Goal: Task Accomplishment & Management: Use online tool/utility

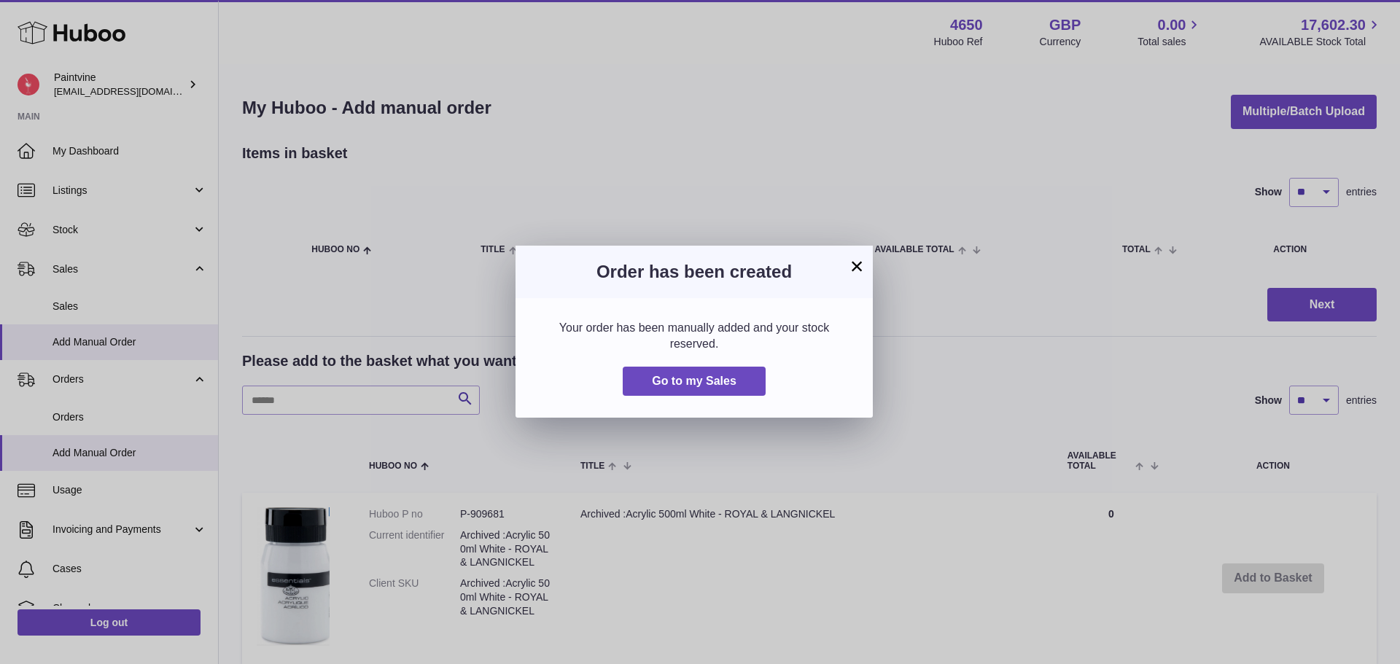
click at [859, 268] on button "×" at bounding box center [856, 265] width 17 height 17
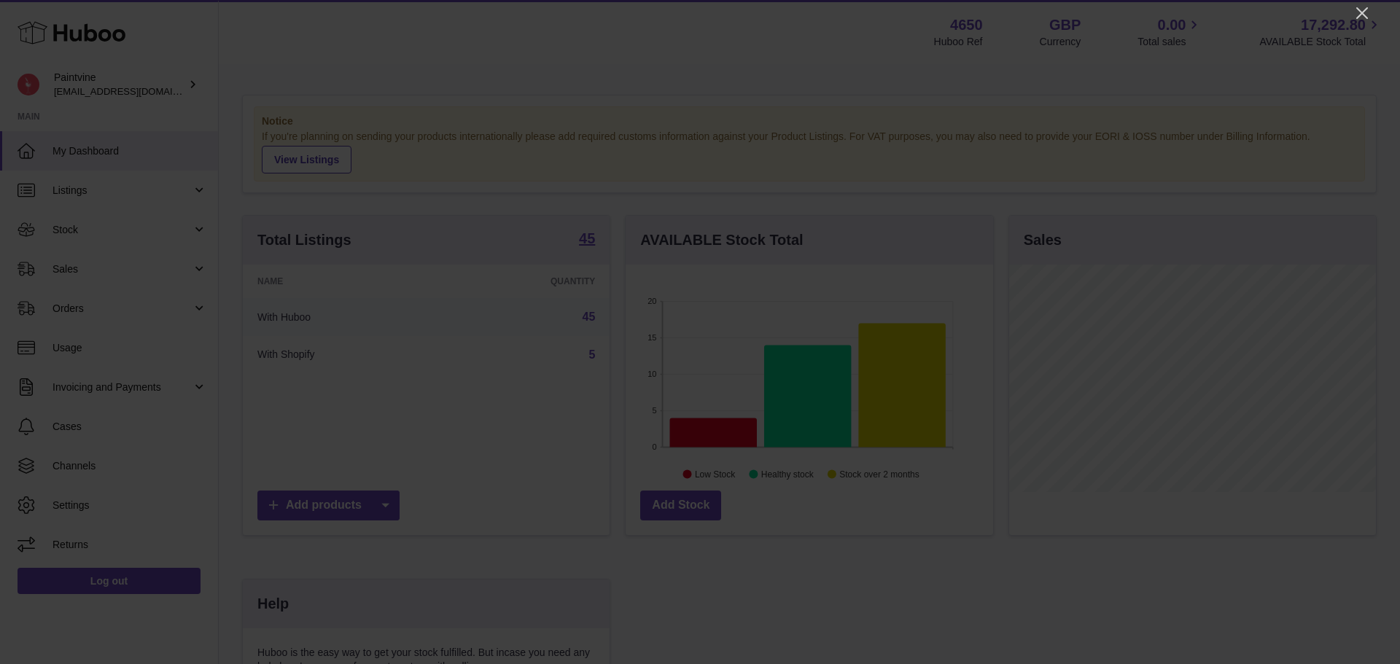
scroll to position [227, 367]
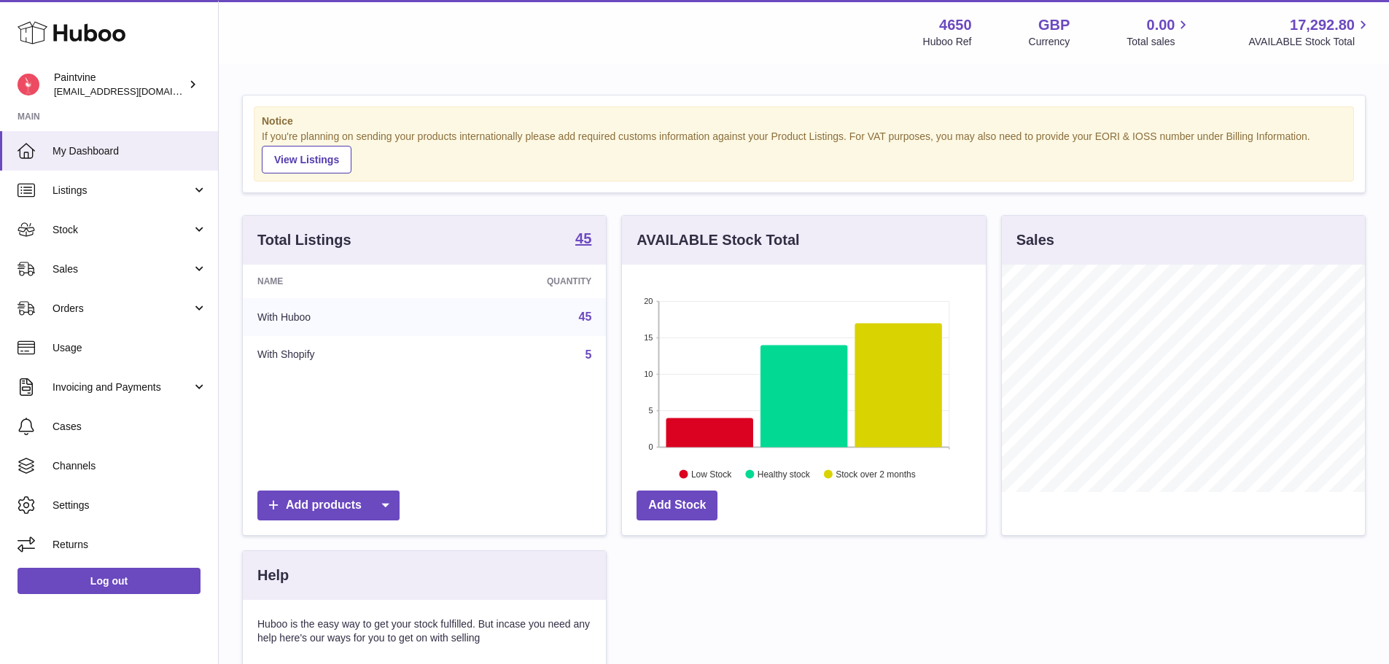
scroll to position [227, 364]
click at [112, 274] on span "Sales" at bounding box center [121, 269] width 139 height 14
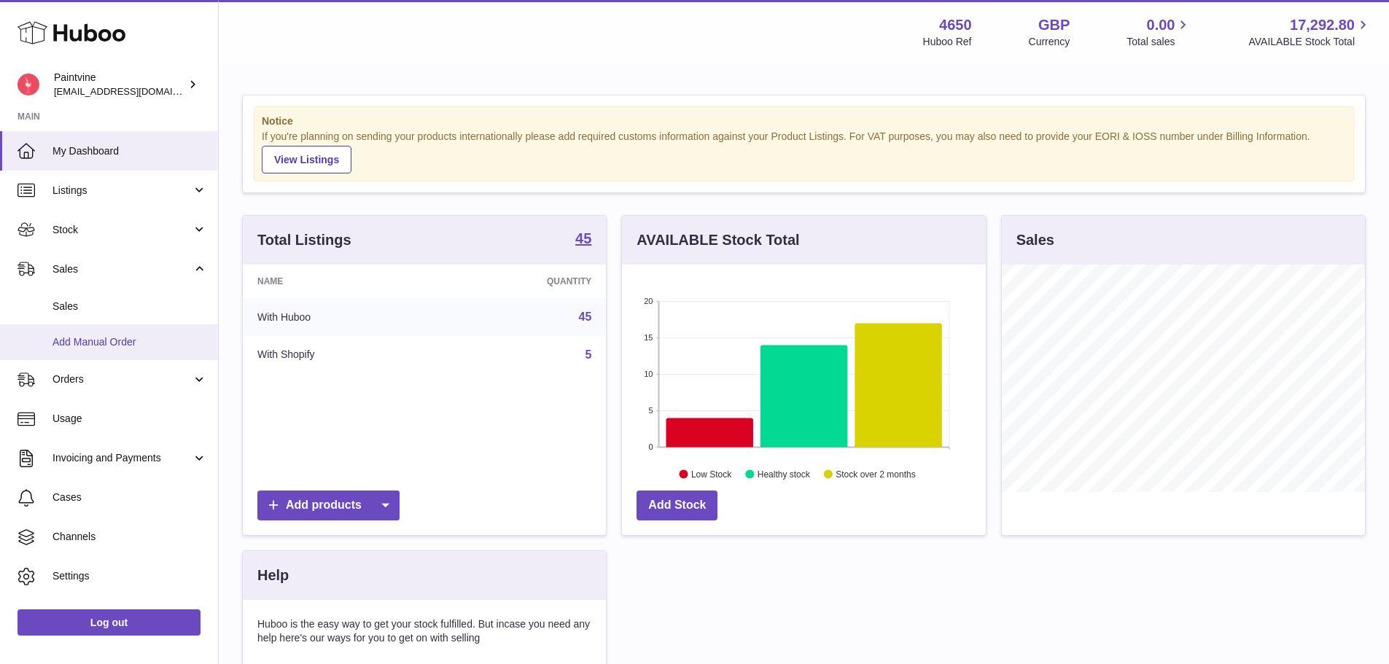
drag, startPoint x: 122, startPoint y: 337, endPoint x: 309, endPoint y: 268, distance: 199.8
click at [122, 337] on span "Add Manual Order" at bounding box center [129, 342] width 155 height 14
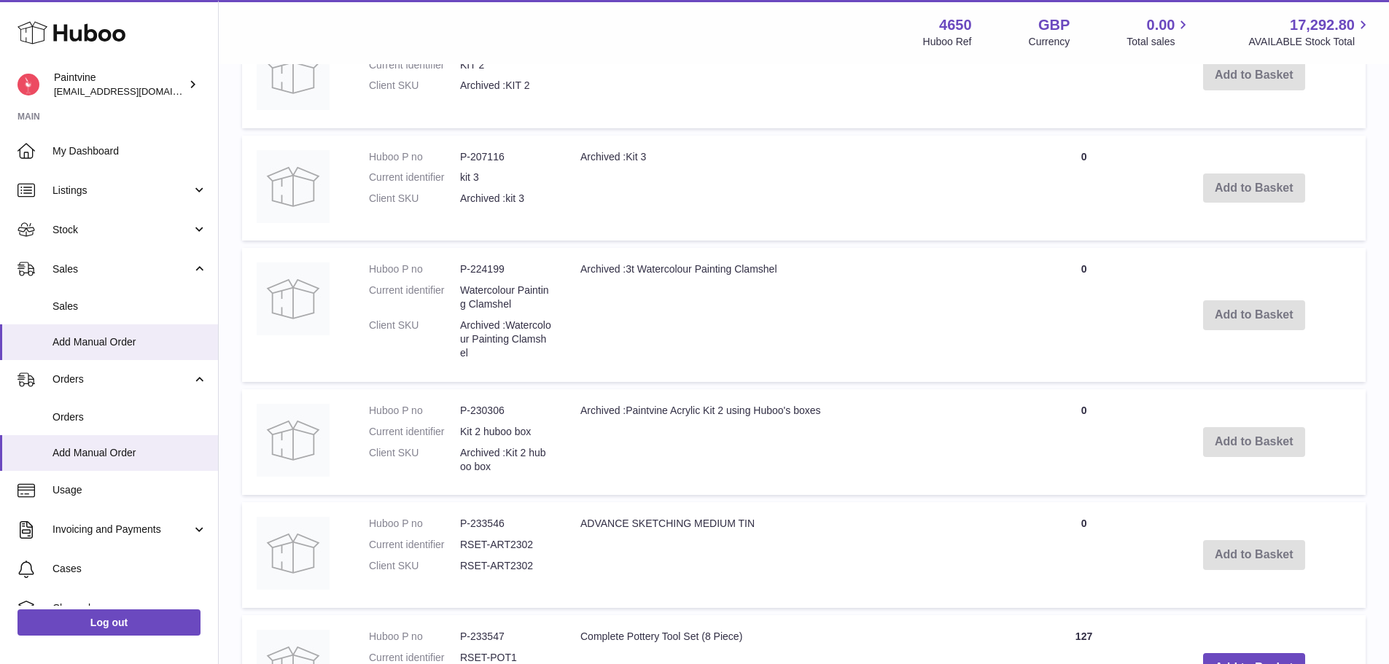
scroll to position [1172, 0]
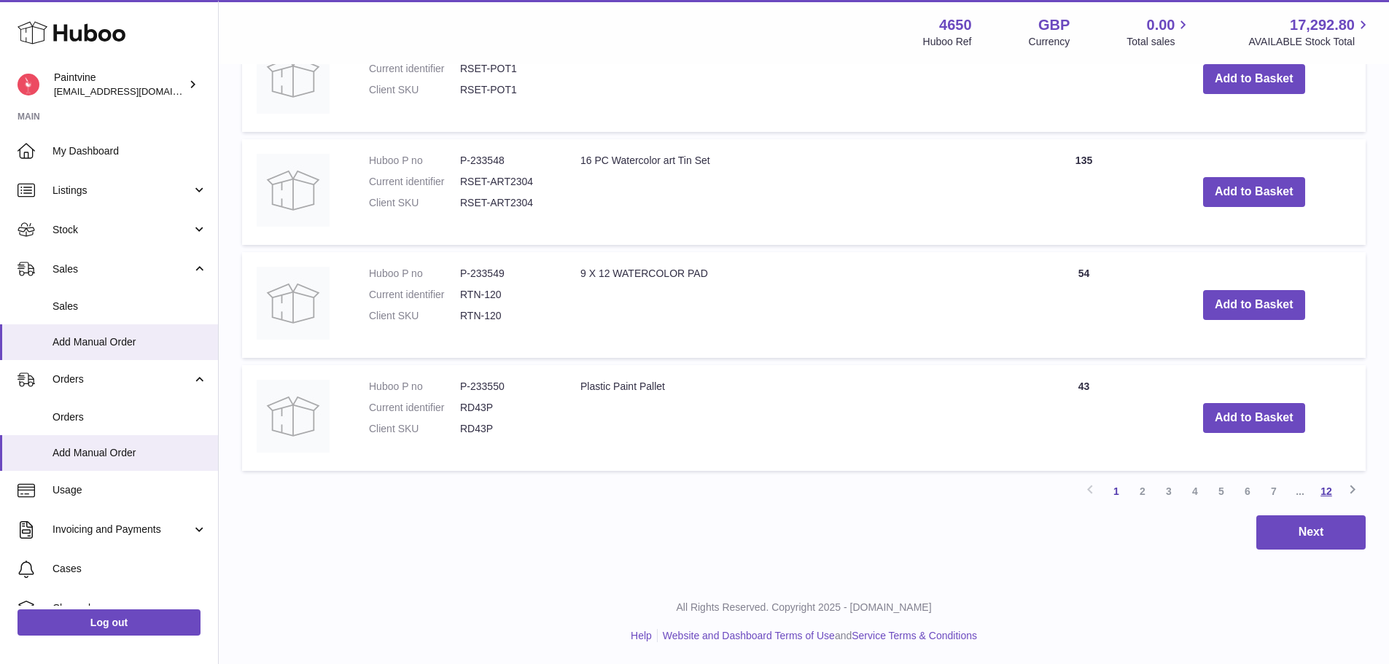
click at [1334, 494] on link "12" at bounding box center [1326, 491] width 26 height 26
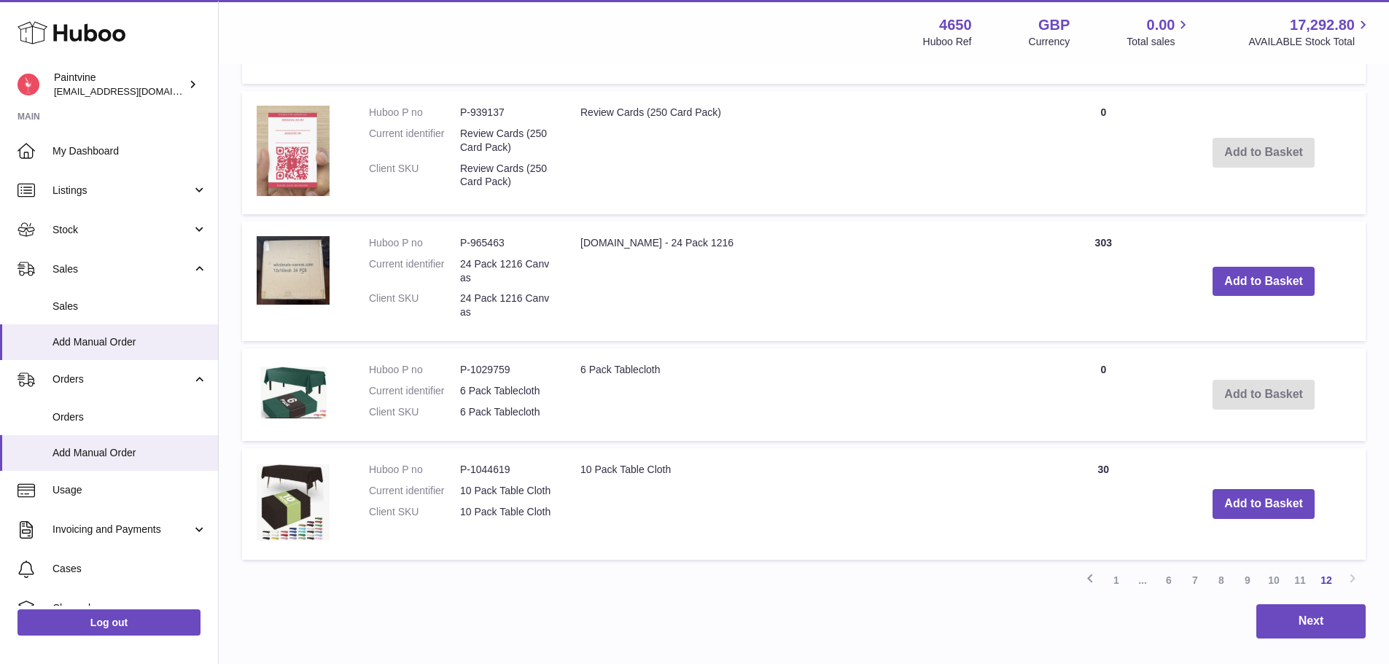
scroll to position [1140, 0]
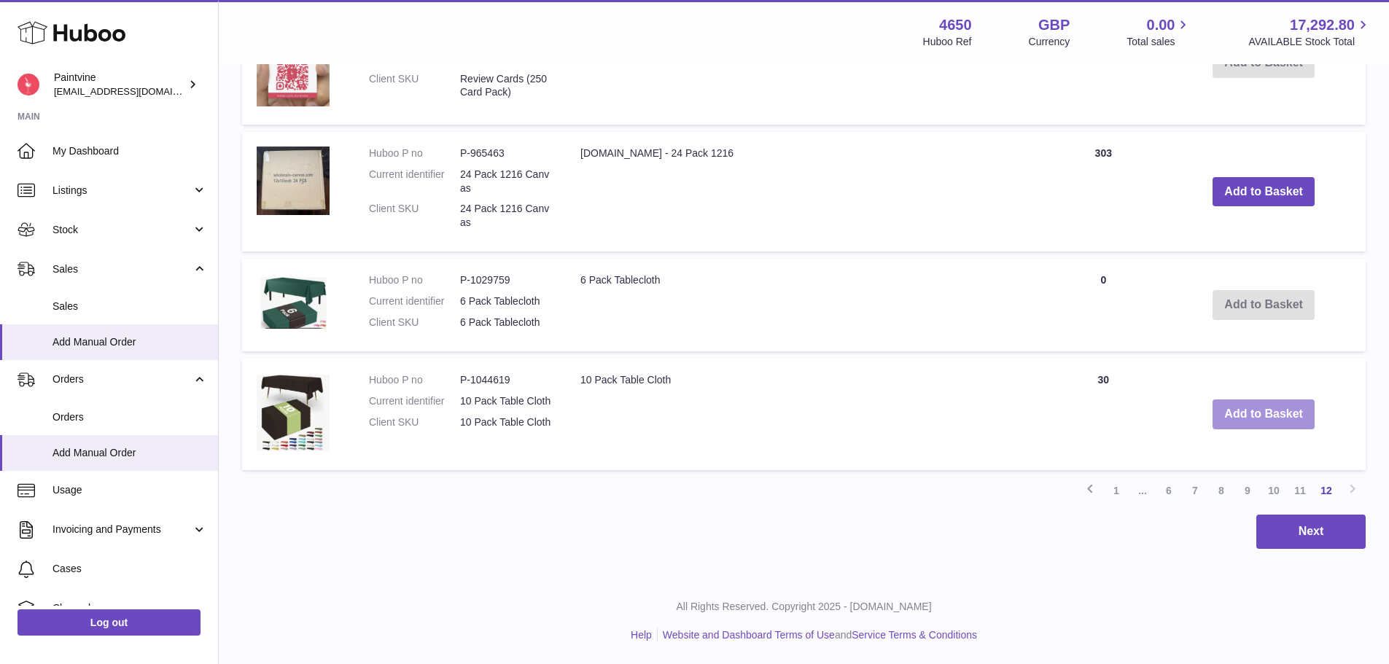
click at [1235, 415] on button "Add to Basket" at bounding box center [1264, 415] width 102 height 30
click at [1300, 495] on link "11" at bounding box center [1300, 491] width 26 height 26
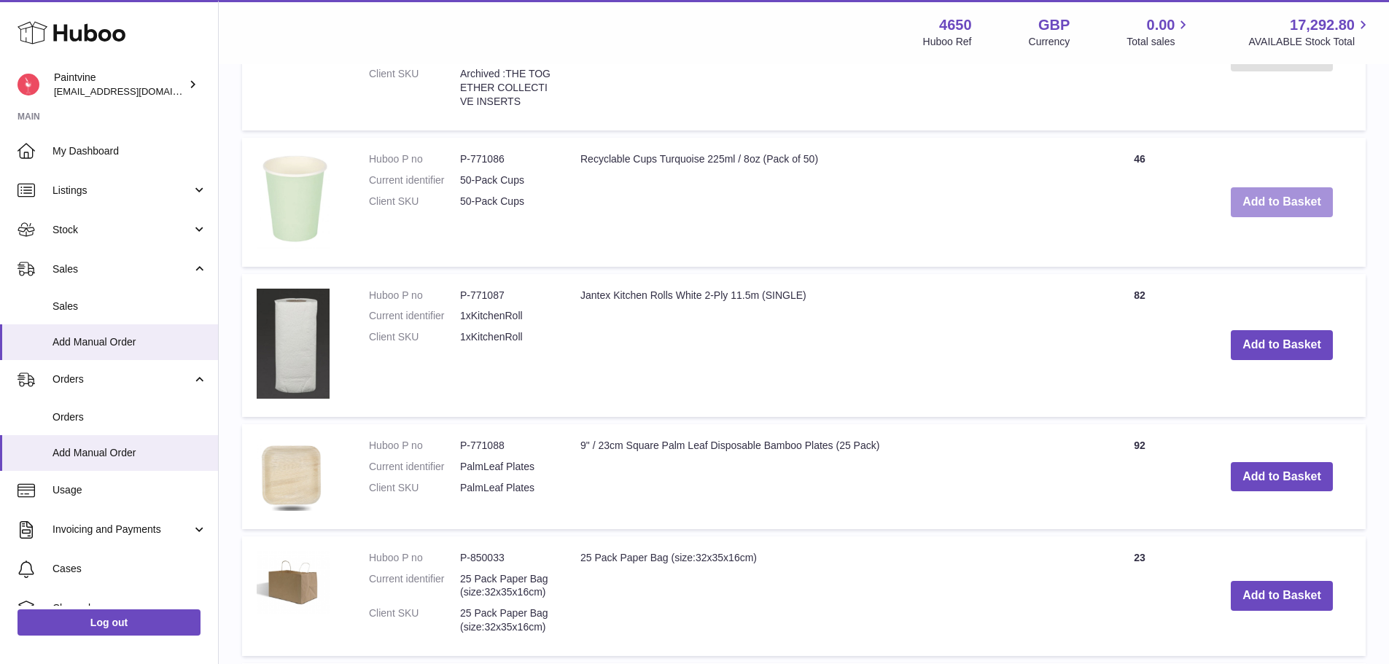
scroll to position [1862, 0]
click at [1309, 349] on button "Add to Basket" at bounding box center [1282, 346] width 102 height 30
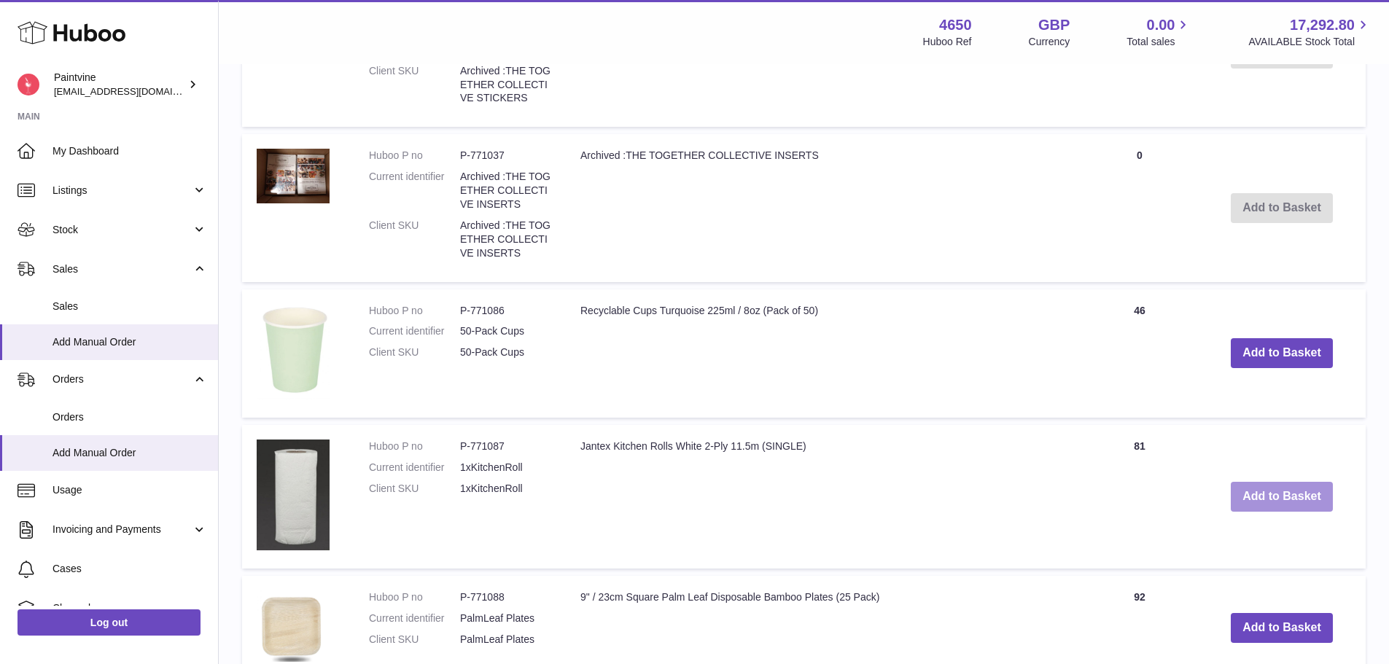
scroll to position [2012, 0]
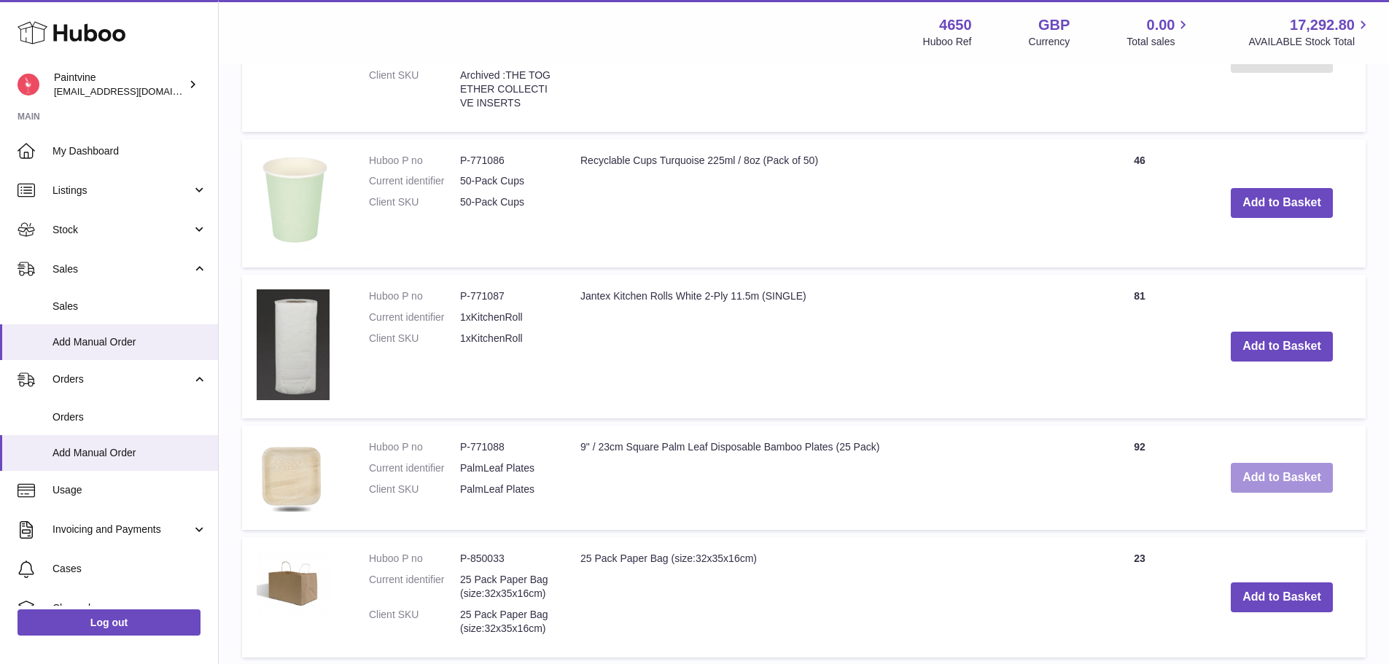
click at [1278, 475] on button "Add to Basket" at bounding box center [1282, 478] width 102 height 30
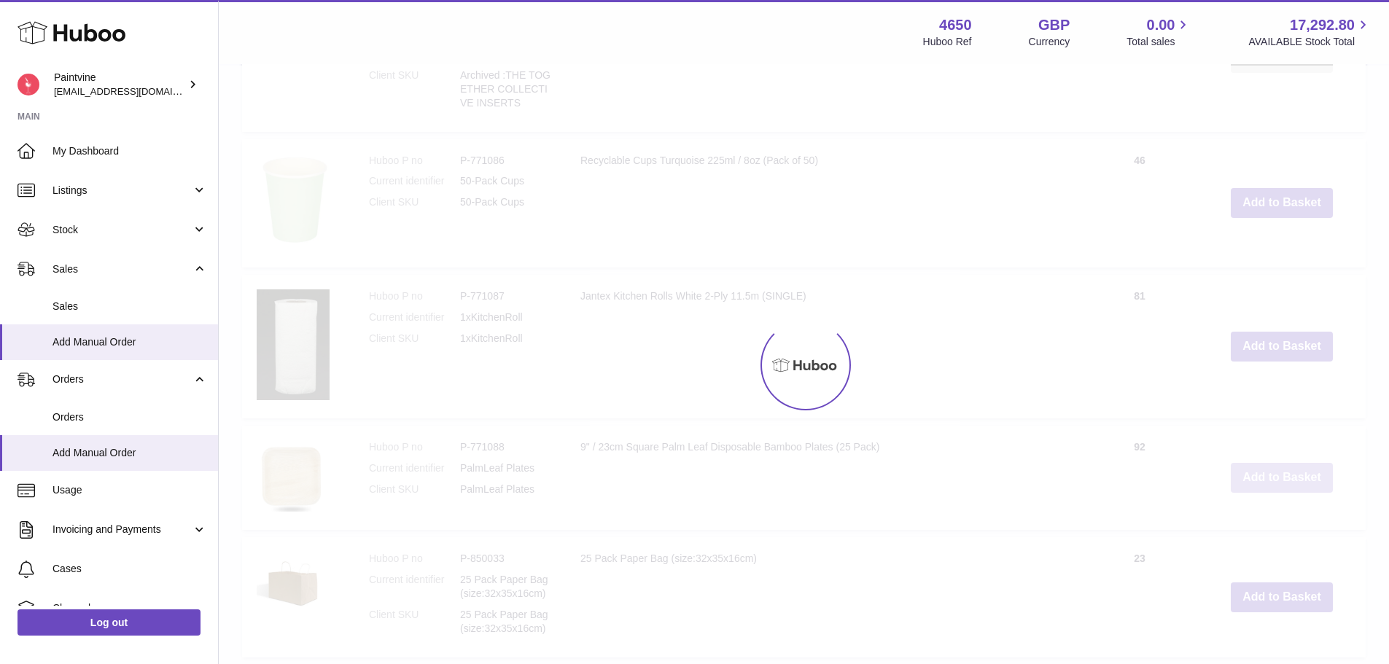
scroll to position [2125, 0]
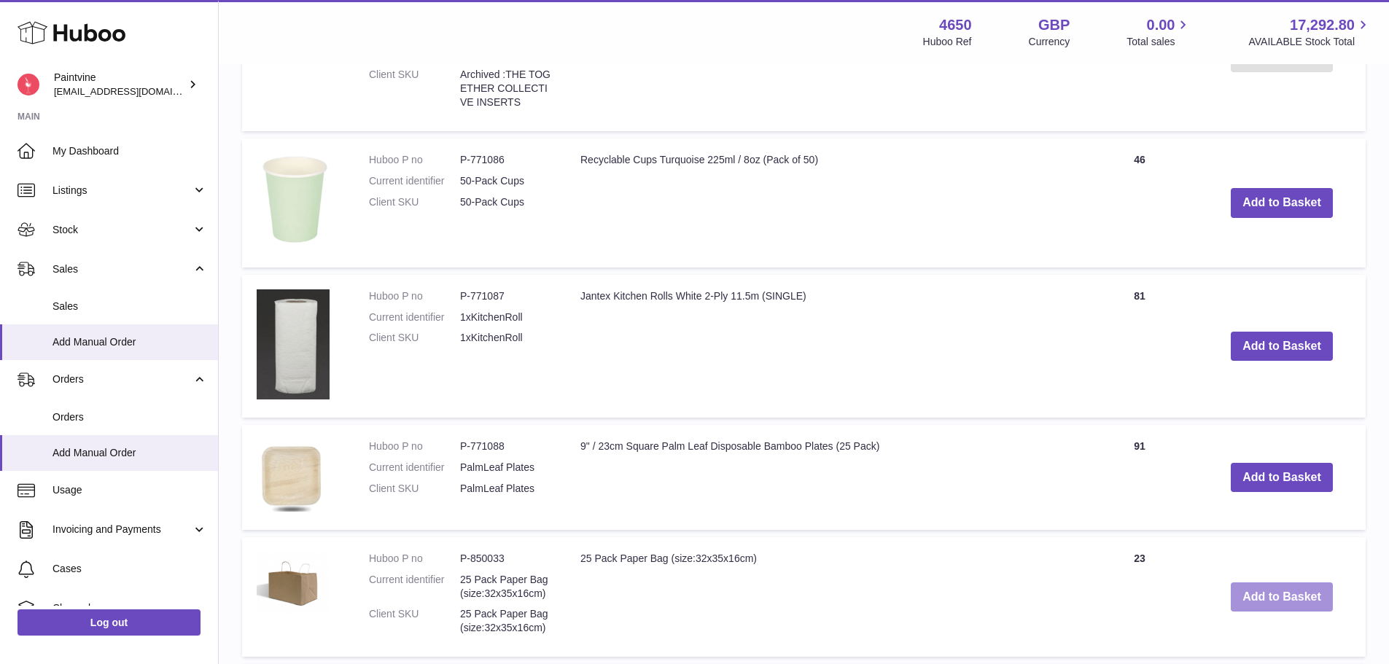
click at [1270, 603] on button "Add to Basket" at bounding box center [1282, 598] width 102 height 30
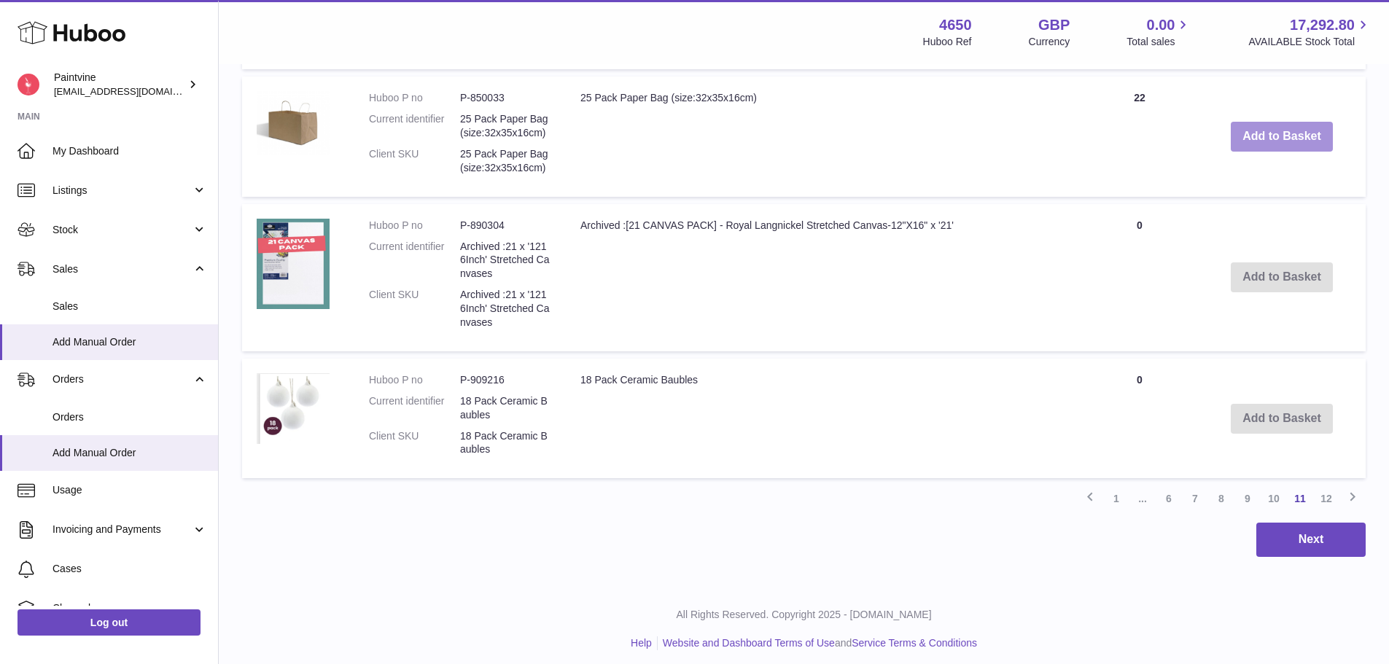
scroll to position [2698, 0]
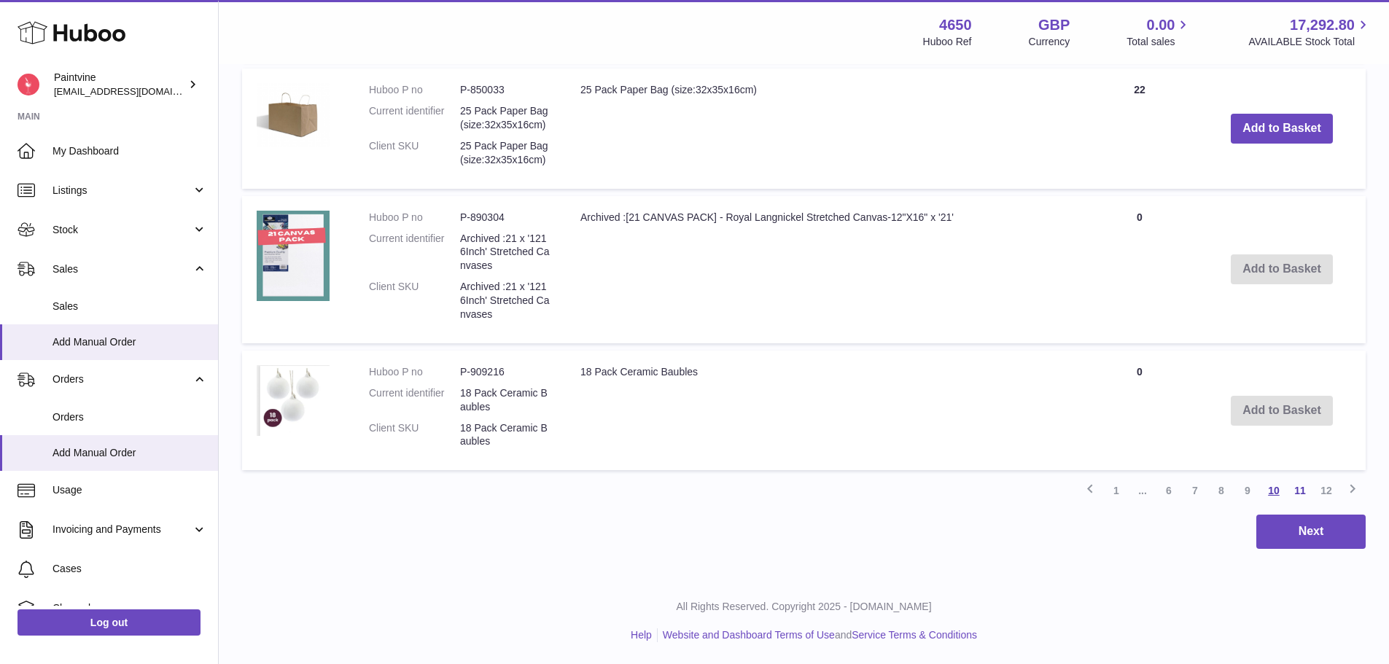
click at [1271, 483] on link "10" at bounding box center [1274, 491] width 26 height 26
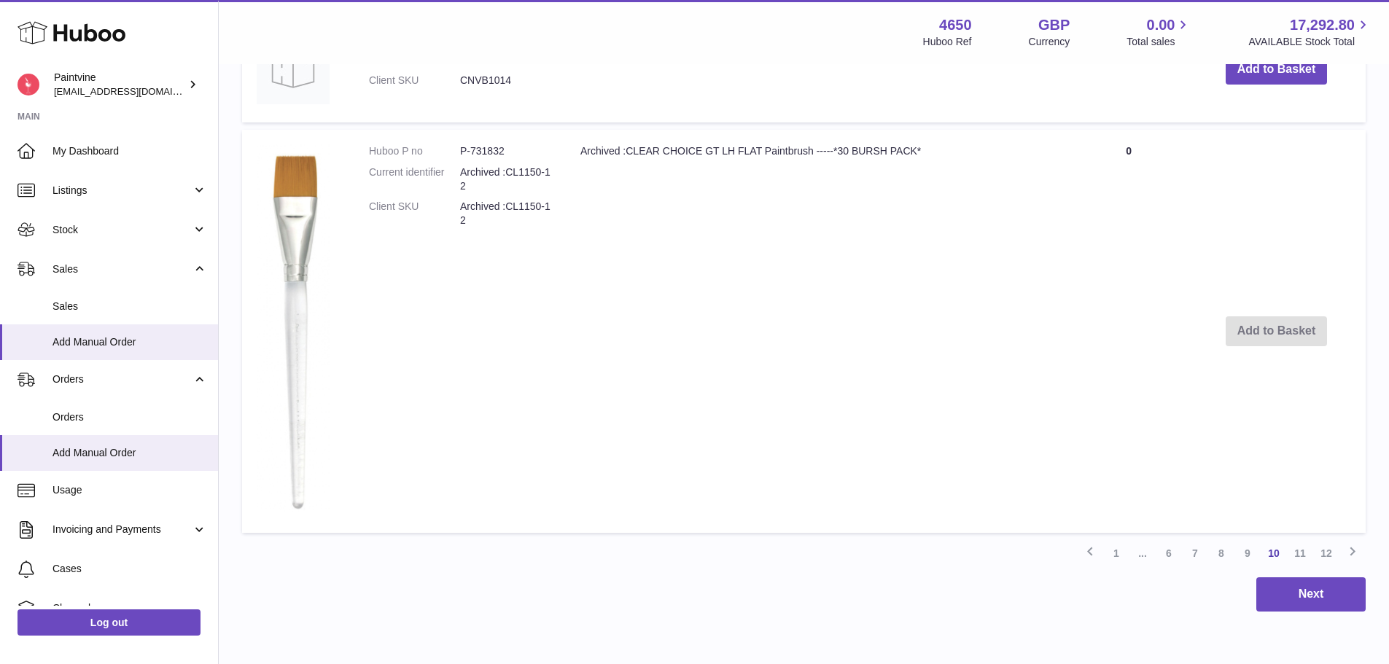
scroll to position [2224, 0]
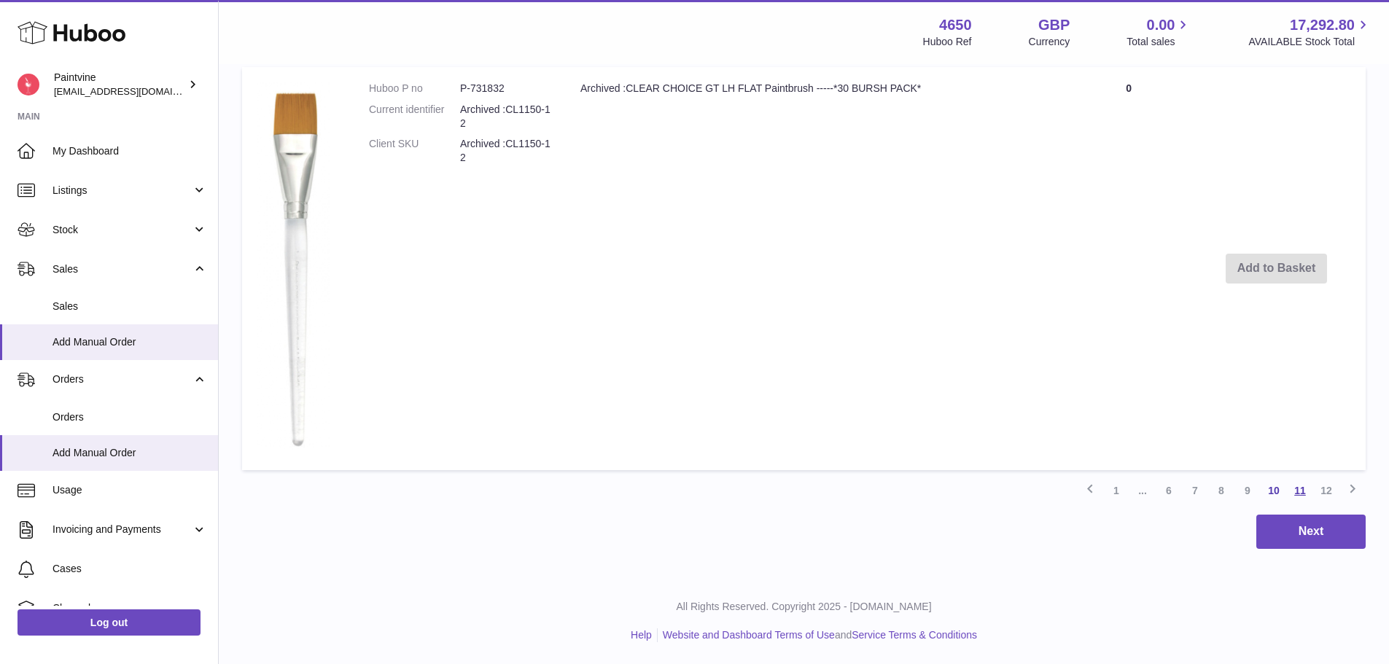
click at [1296, 496] on link "11" at bounding box center [1300, 491] width 26 height 26
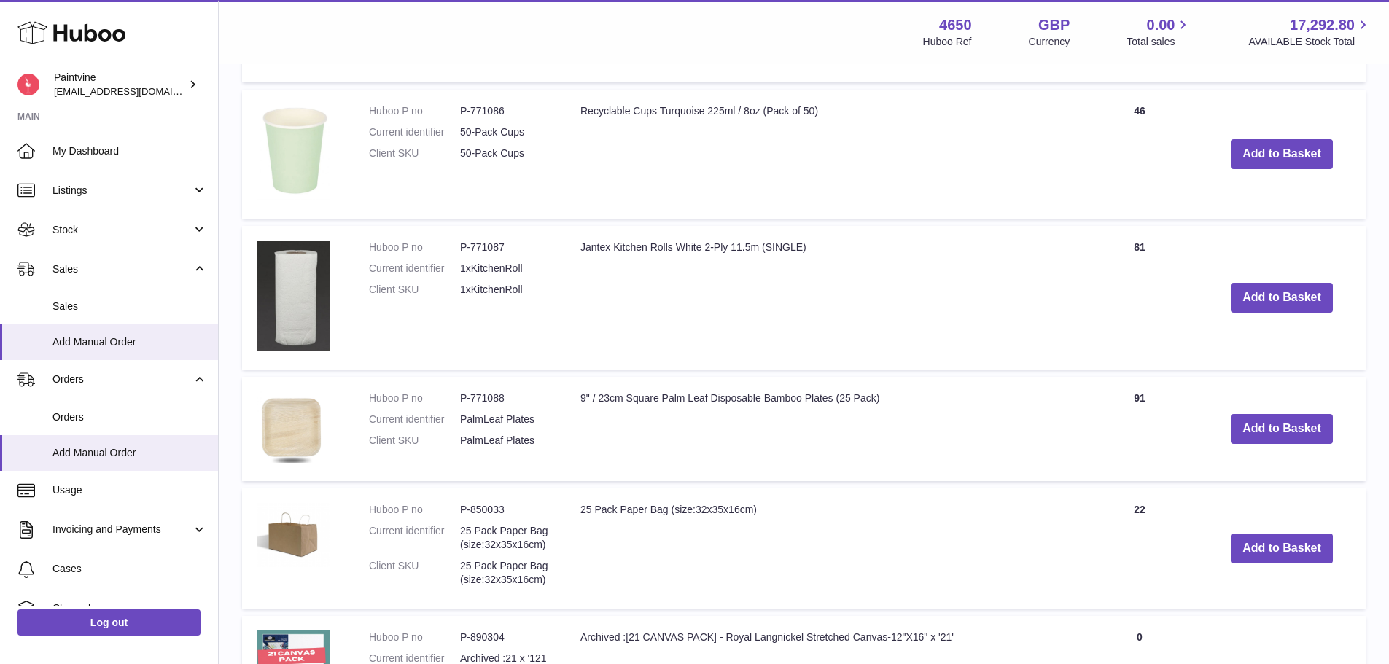
scroll to position [2279, 0]
click at [1301, 150] on button "Add to Basket" at bounding box center [1282, 154] width 102 height 30
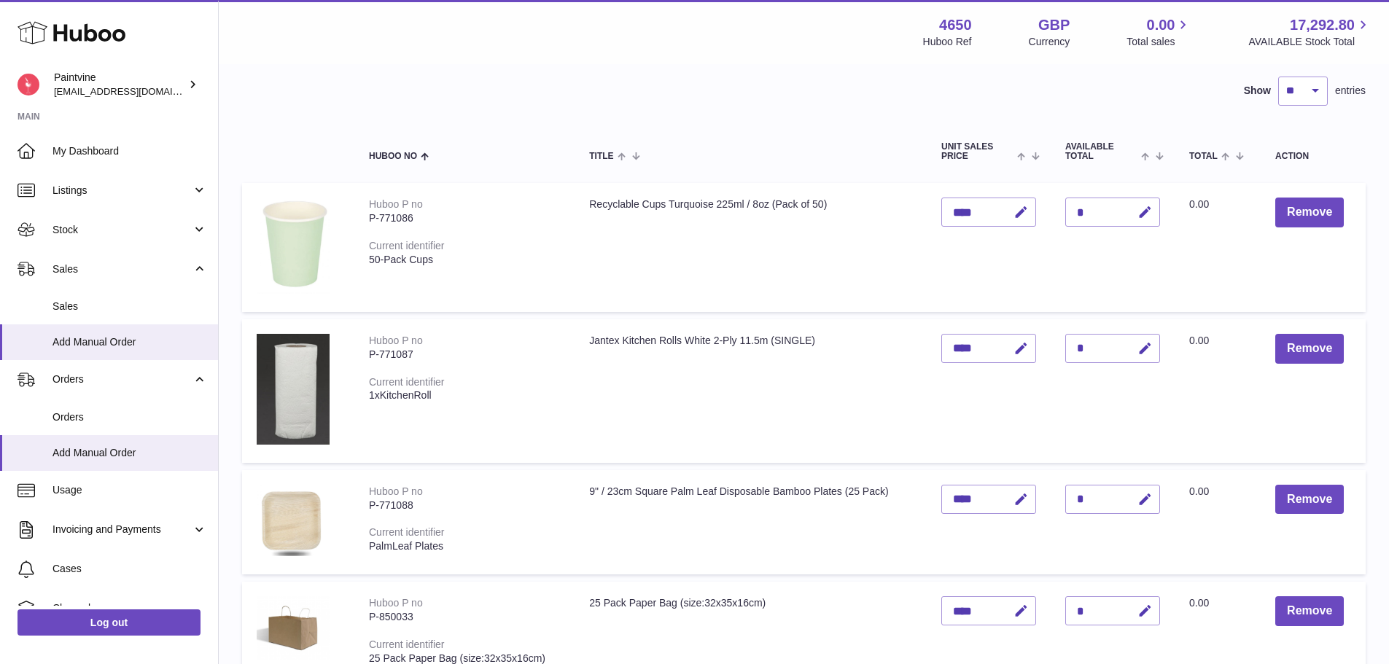
scroll to position [332, 0]
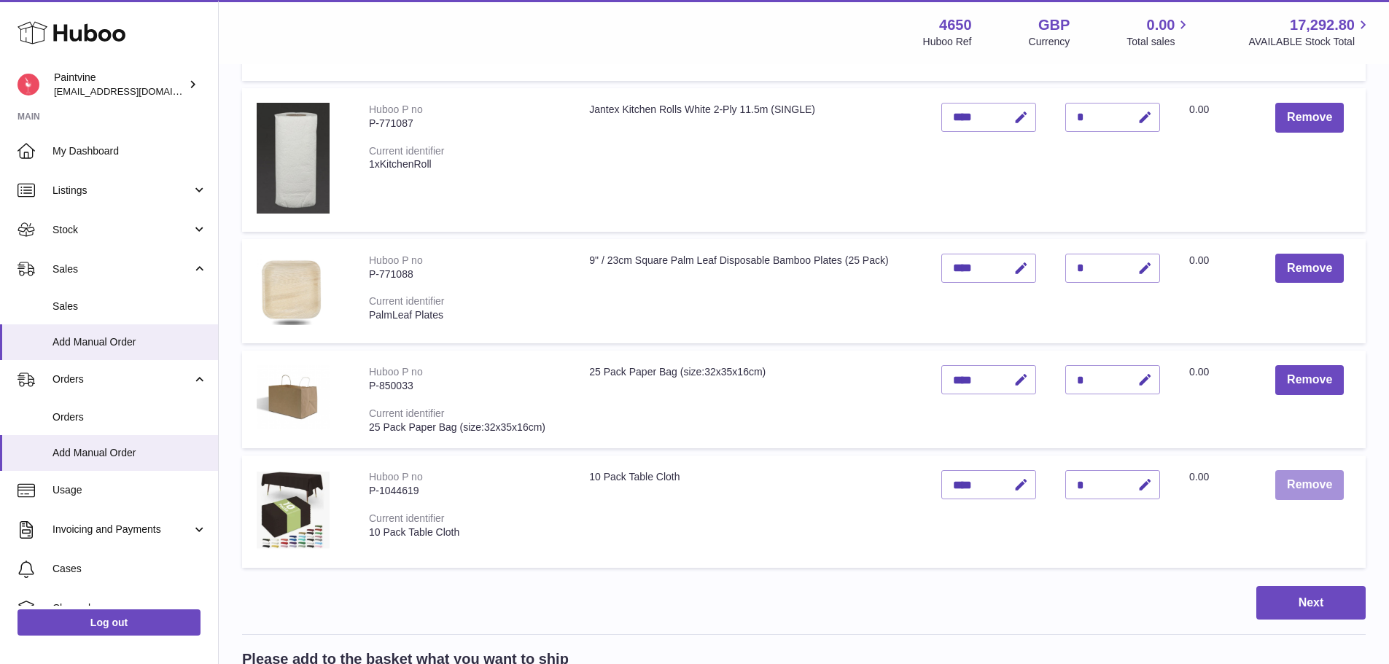
click at [1320, 483] on button "Remove" at bounding box center [1309, 485] width 69 height 30
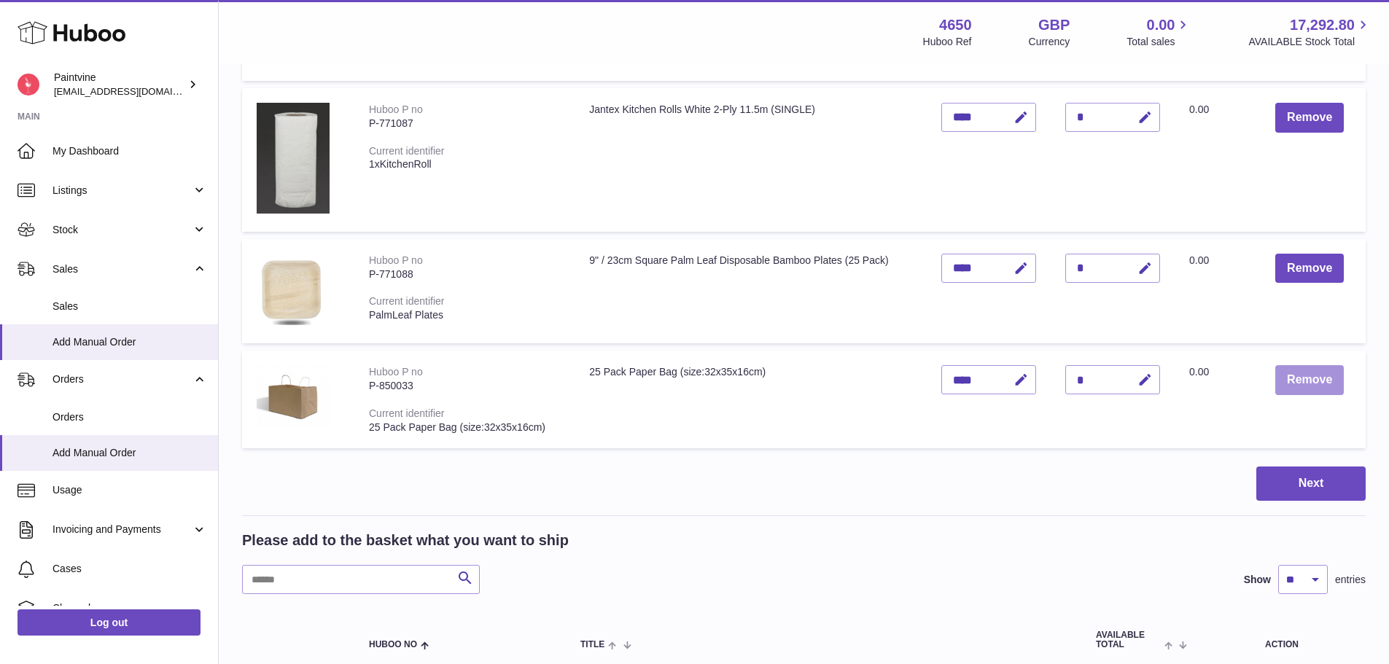
click at [1312, 384] on button "Remove" at bounding box center [1309, 380] width 69 height 30
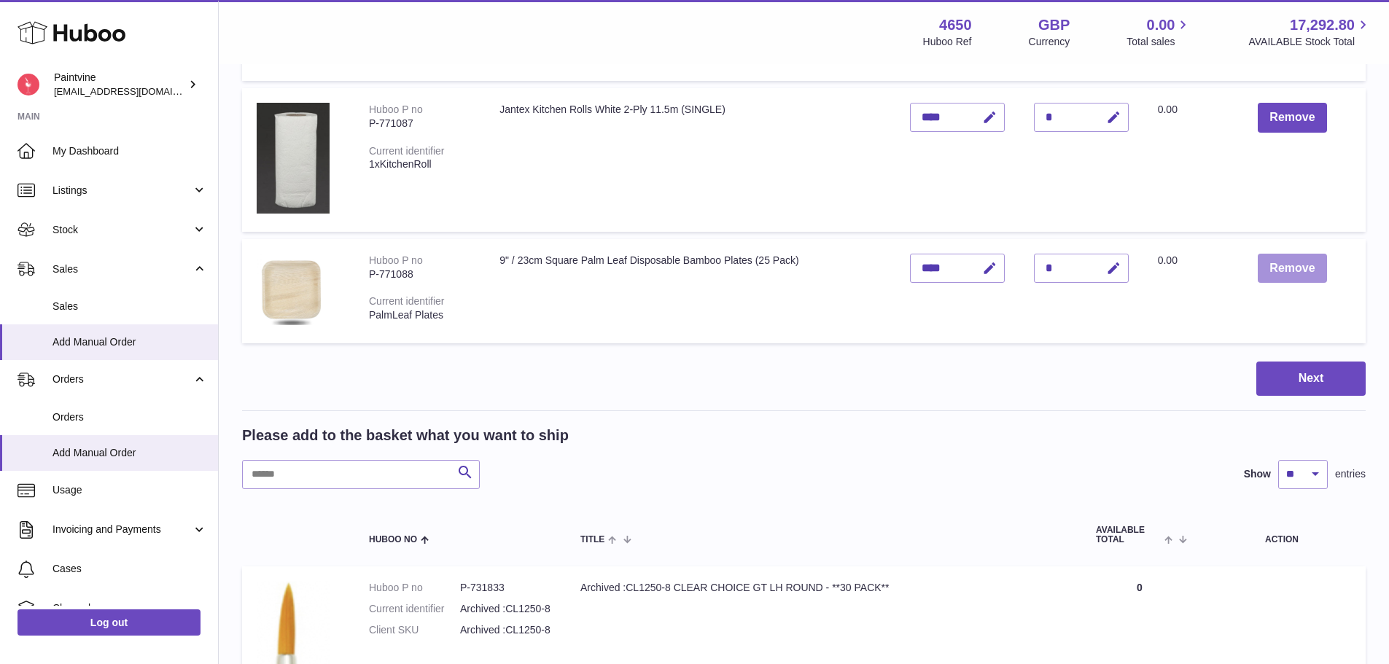
click at [1311, 272] on button "Remove" at bounding box center [1292, 269] width 69 height 30
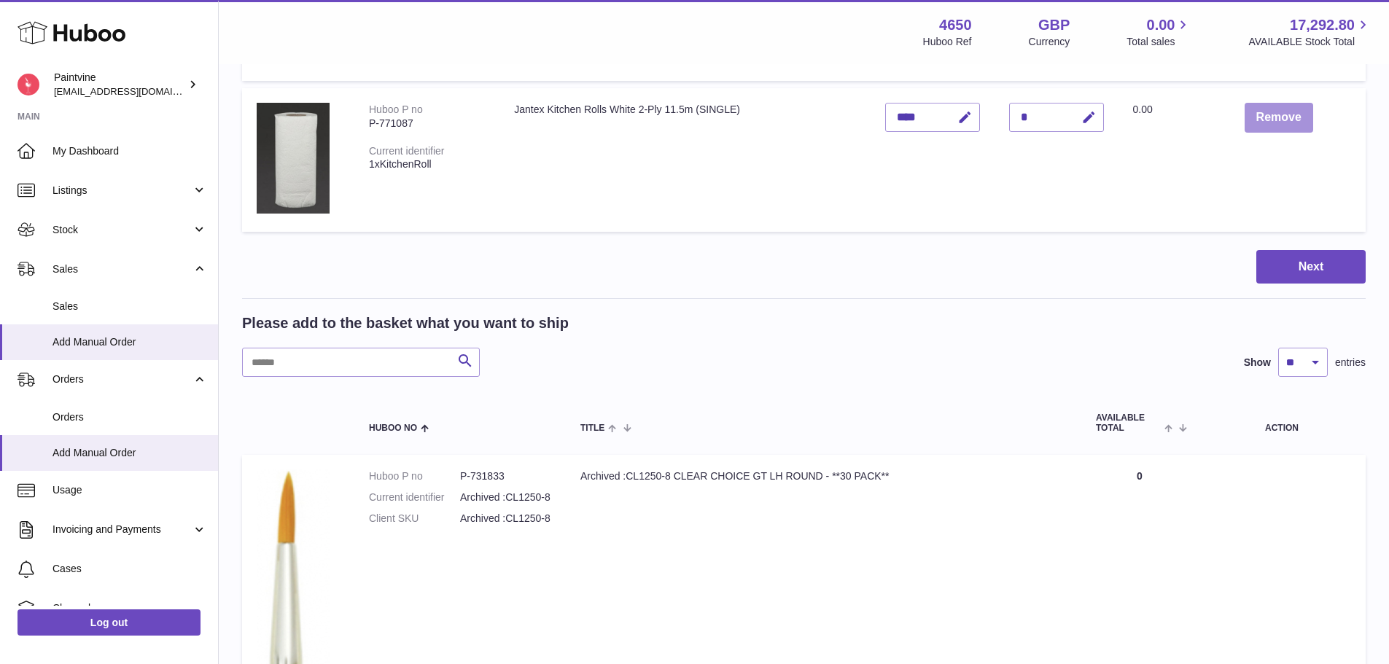
click at [1282, 122] on button "Remove" at bounding box center [1279, 118] width 69 height 30
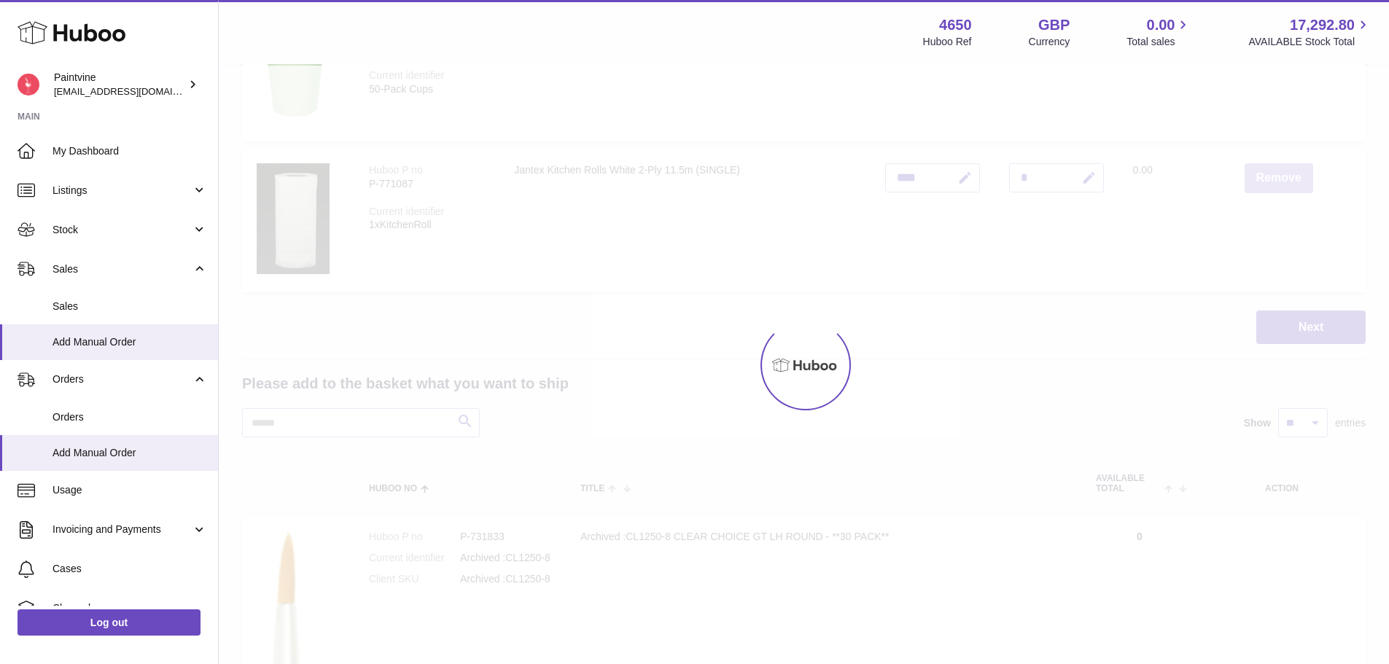
scroll to position [0, 0]
